Goal: Share content: Share content

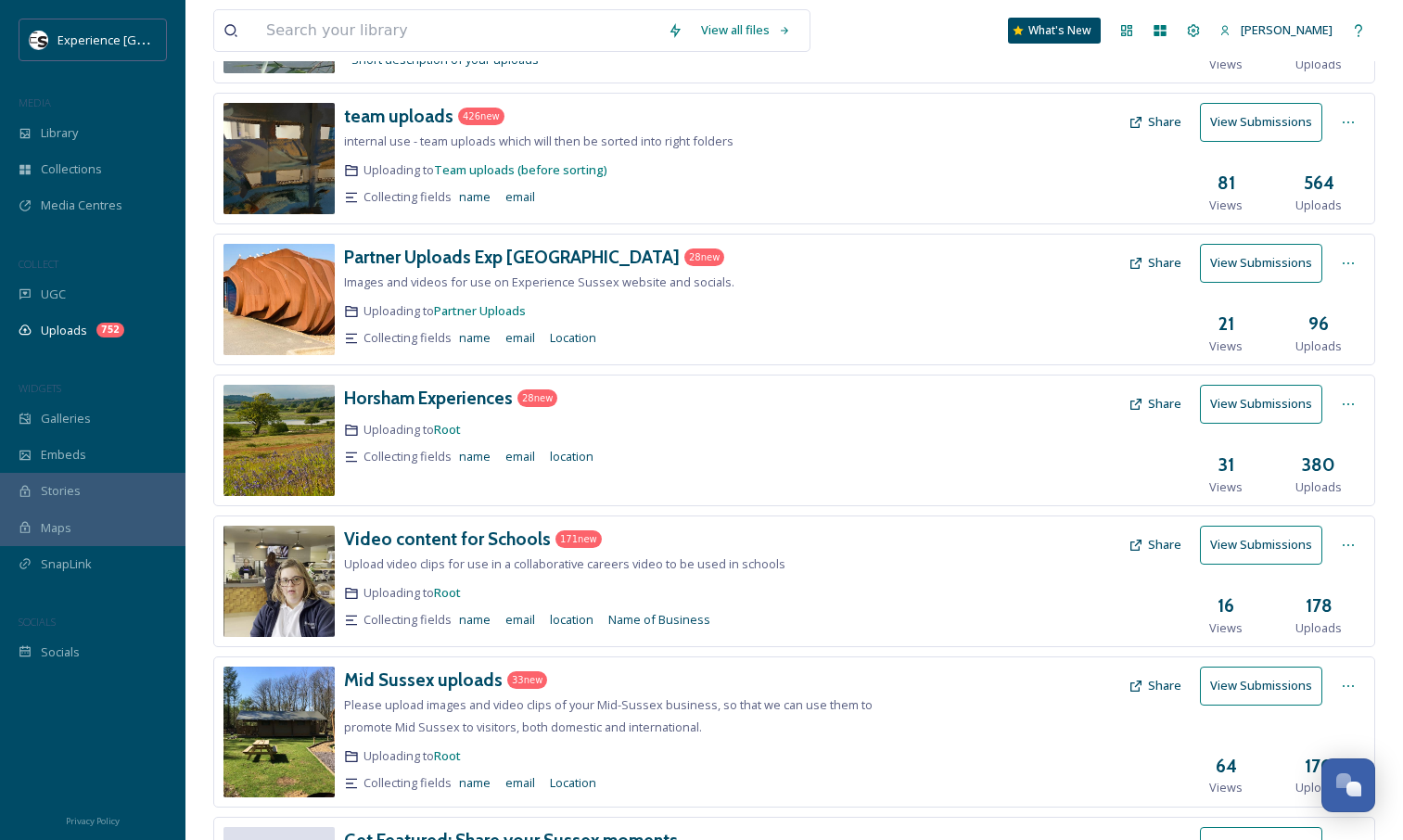
scroll to position [256, 0]
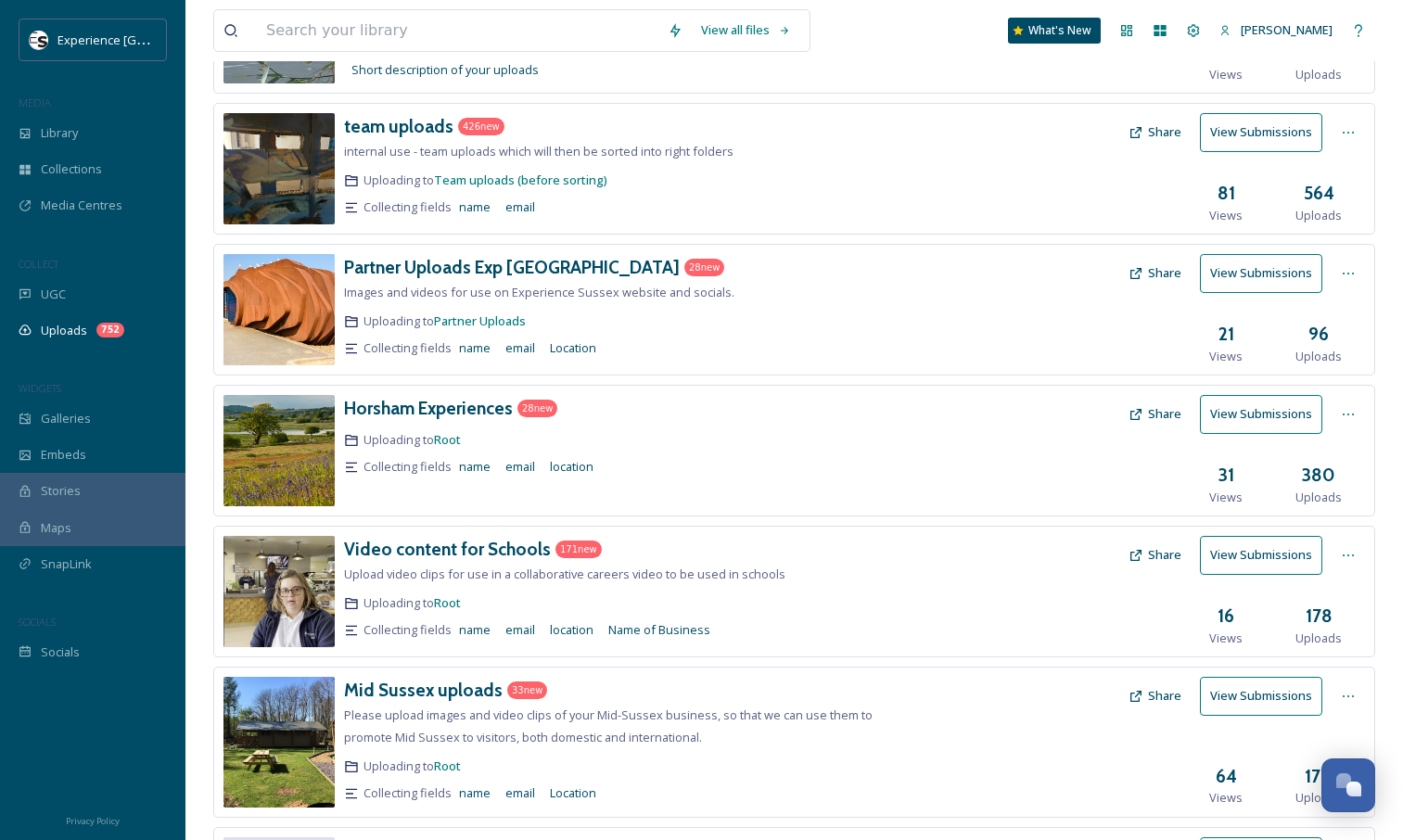
click at [1166, 280] on button "Share" at bounding box center [1154, 273] width 71 height 36
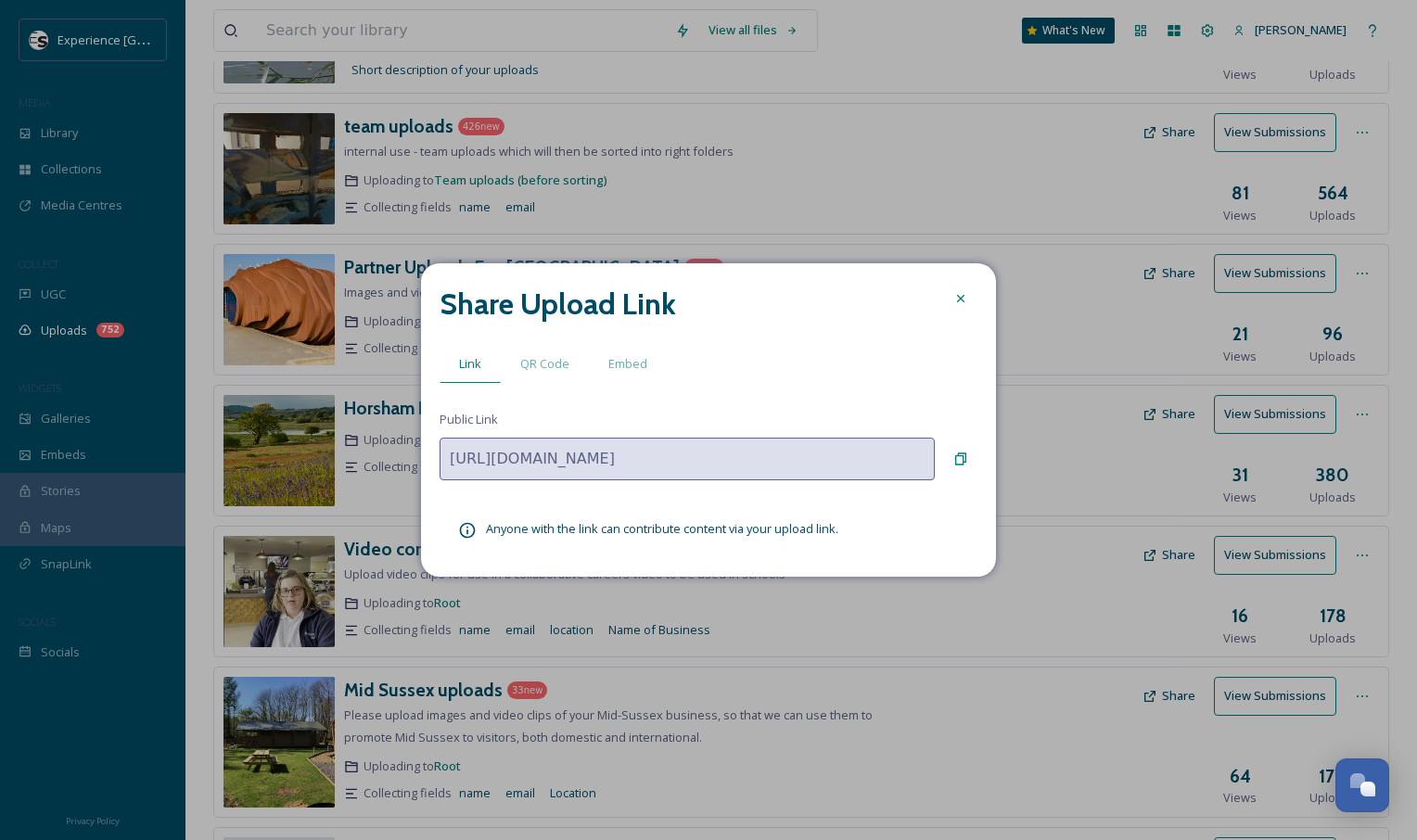
click at [962, 307] on div at bounding box center [960, 298] width 33 height 33
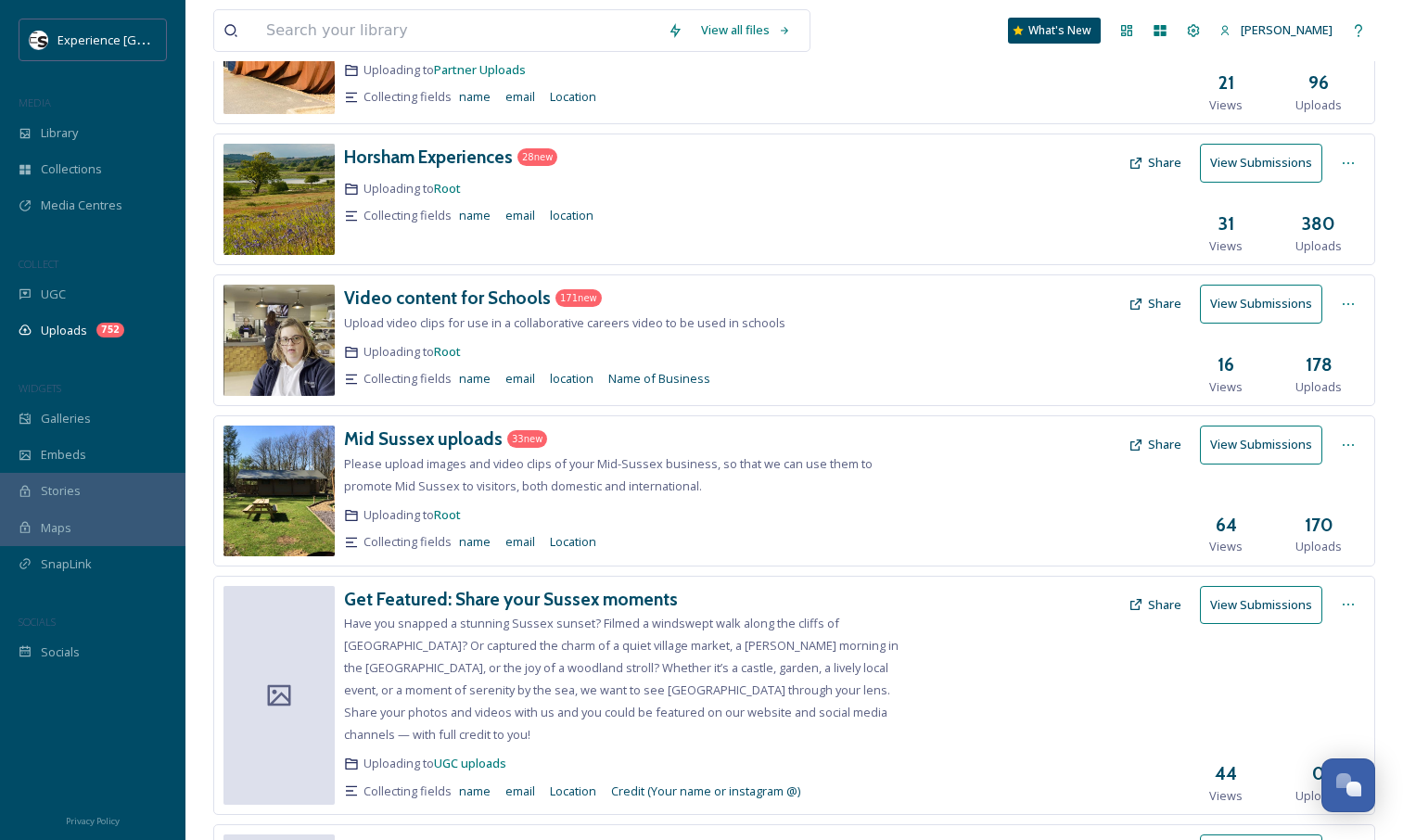
scroll to position [657, 0]
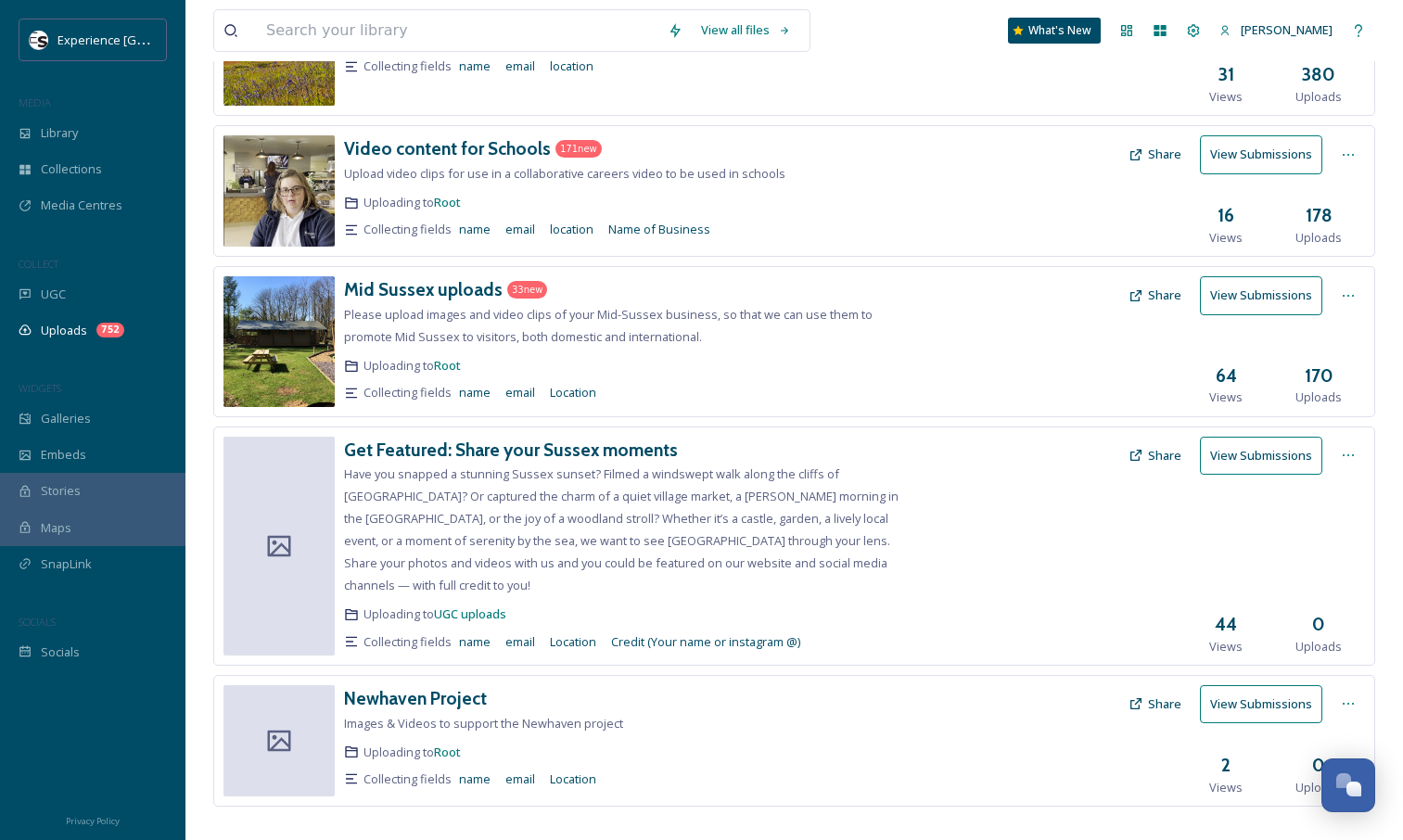
click at [1179, 686] on button "Share" at bounding box center [1154, 704] width 71 height 36
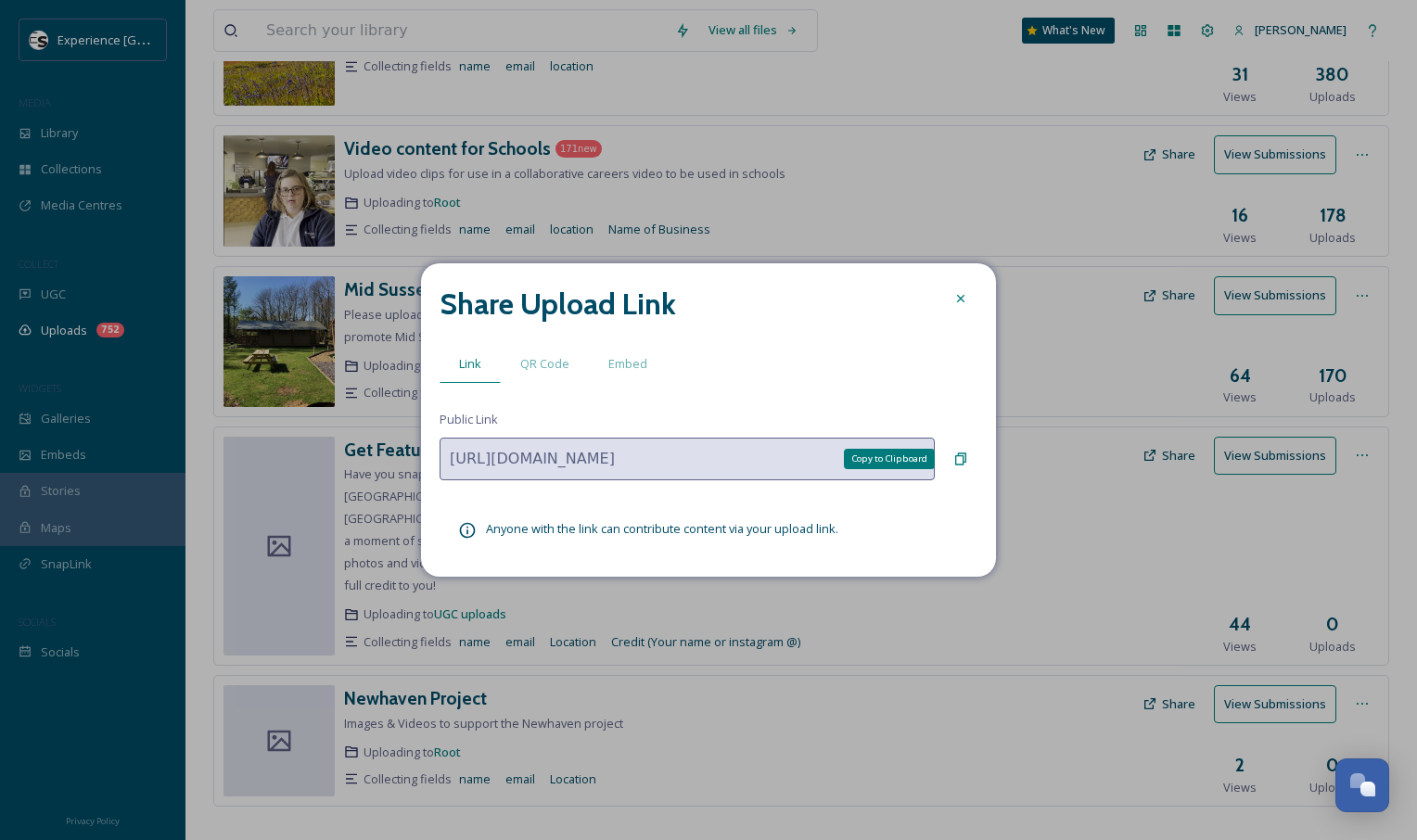
click at [965, 457] on icon at bounding box center [960, 459] width 11 height 12
click at [956, 274] on div "Share Upload Link Link QR Code Embed Public Link [URL][DOMAIN_NAME] Anyone with…" at bounding box center [708, 419] width 575 height 313
click at [961, 297] on icon at bounding box center [960, 298] width 15 height 15
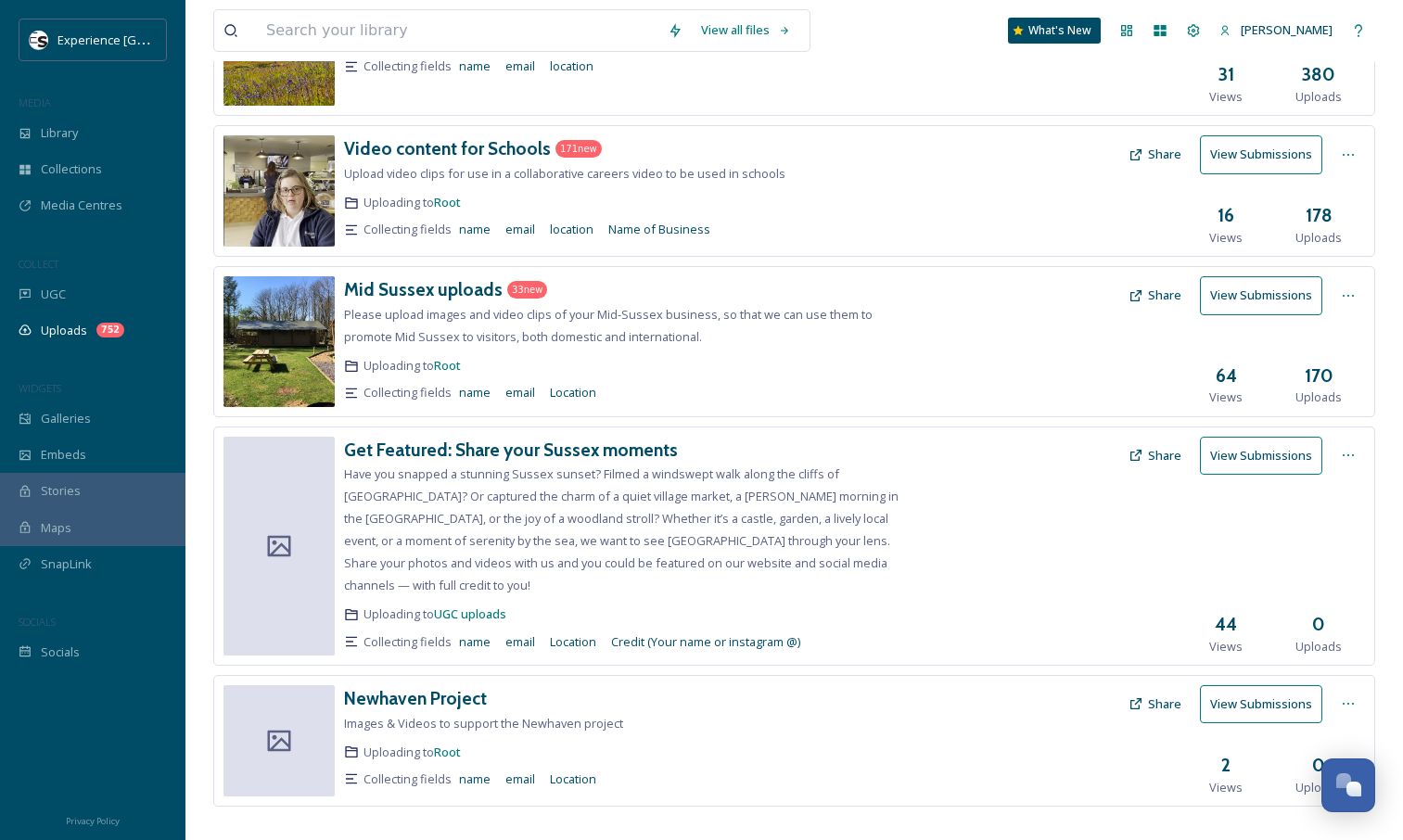
click at [1173, 686] on button "Share" at bounding box center [1154, 704] width 71 height 36
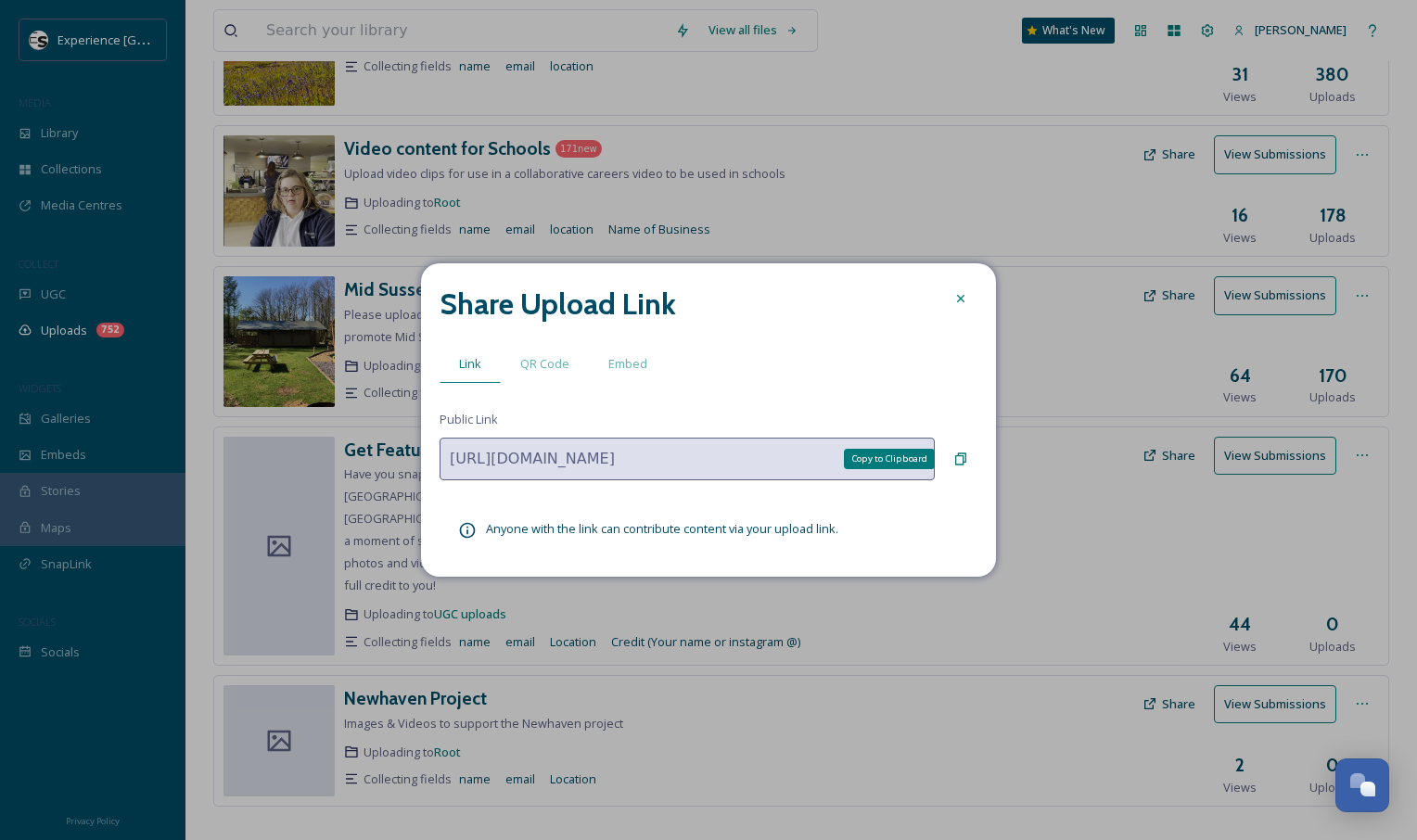
click at [963, 456] on icon at bounding box center [960, 459] width 11 height 12
click at [964, 288] on div at bounding box center [960, 298] width 33 height 33
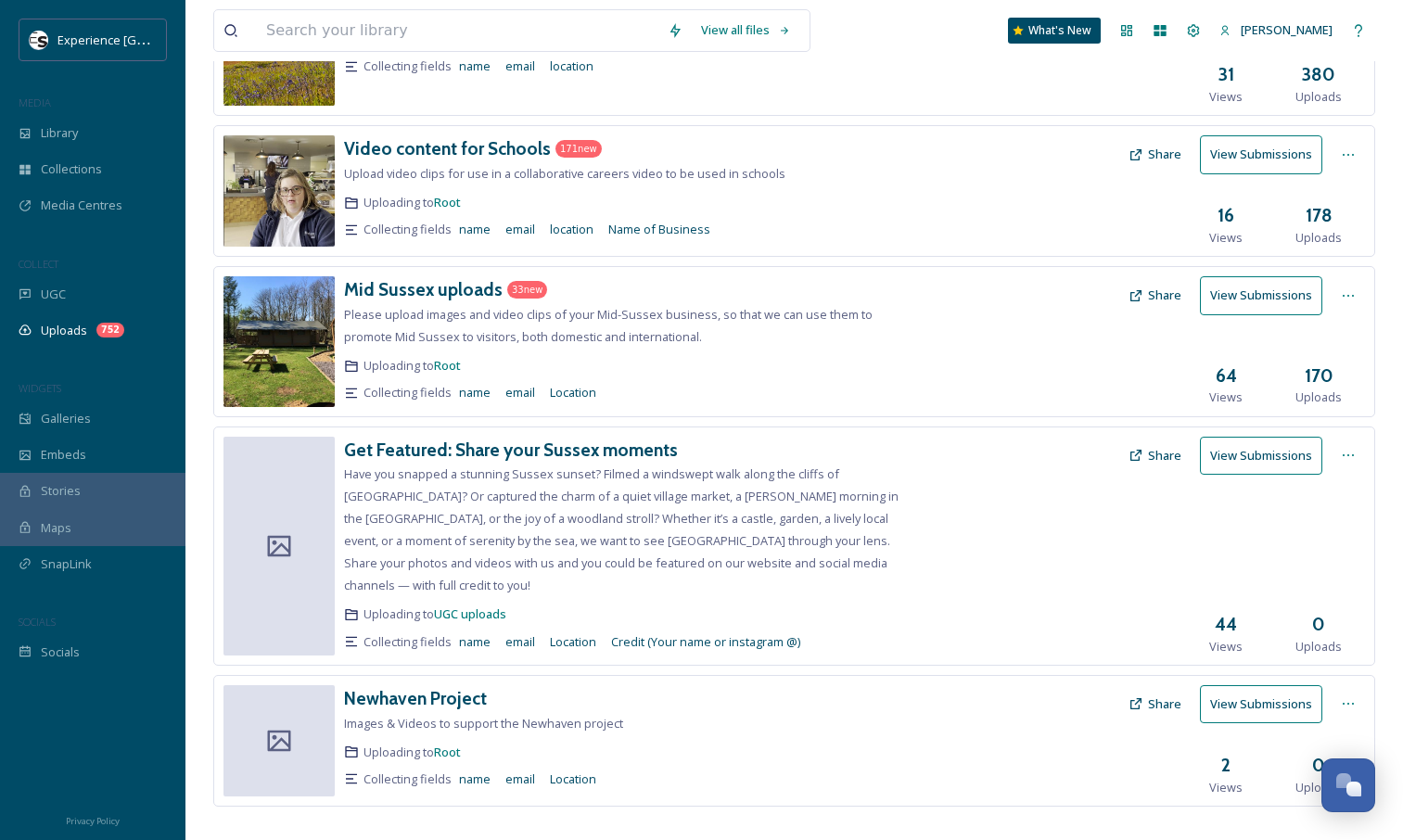
click at [399, 689] on div "Newhaven Project Images & Videos to support the Newhaven project Uploading to R…" at bounding box center [629, 740] width 571 height 111
